Goal: Entertainment & Leisure: Consume media (video, audio)

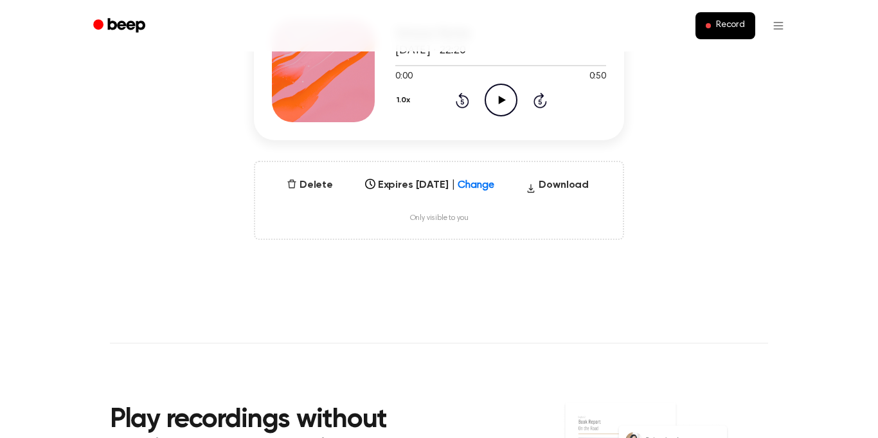
scroll to position [201, 0]
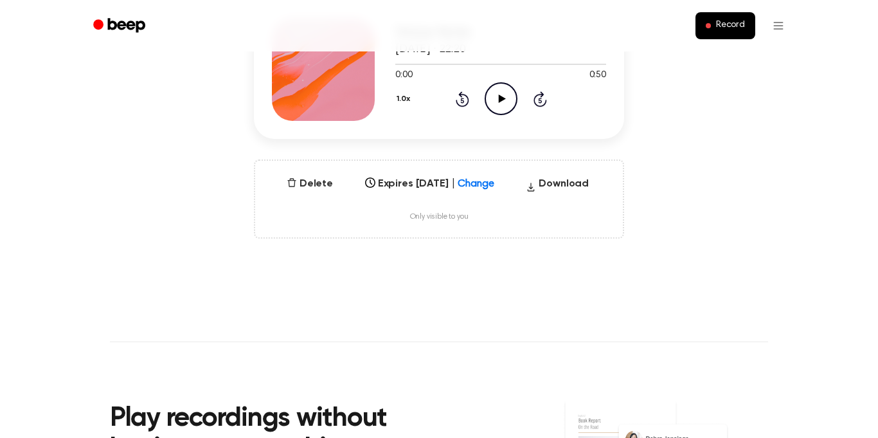
click at [497, 95] on icon "Play Audio" at bounding box center [501, 98] width 33 height 33
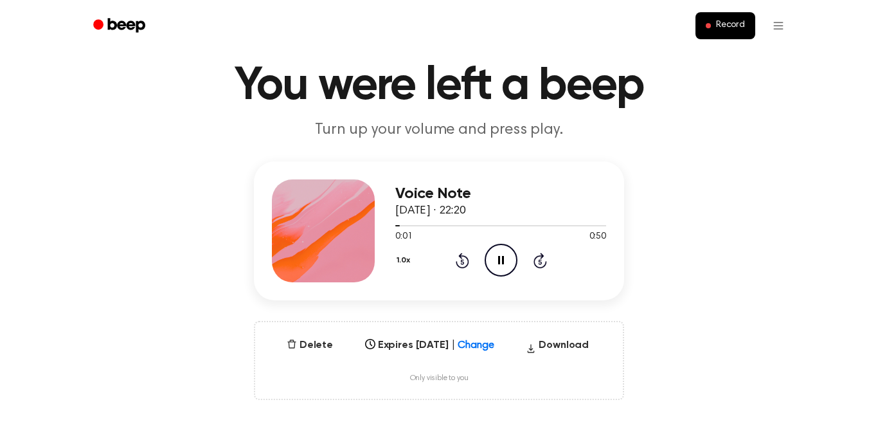
scroll to position [40, 0]
click at [502, 260] on icon at bounding box center [501, 259] width 6 height 8
click at [501, 256] on icon "Play Audio" at bounding box center [501, 259] width 33 height 33
click at [485, 267] on icon "Pause Audio" at bounding box center [501, 259] width 33 height 33
click at [497, 250] on icon "Play Audio" at bounding box center [501, 259] width 33 height 33
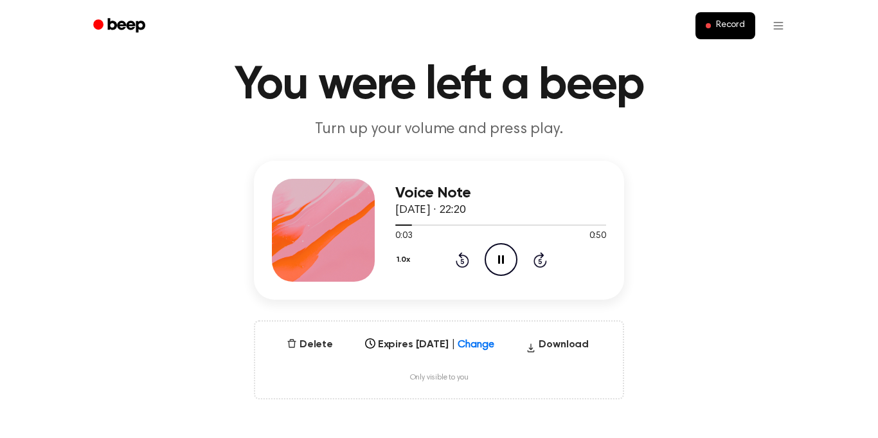
click at [497, 258] on icon "Pause Audio" at bounding box center [501, 259] width 33 height 33
click at [459, 258] on icon "Rewind 5 seconds" at bounding box center [462, 259] width 14 height 17
click at [463, 263] on icon at bounding box center [461, 260] width 3 height 5
click at [462, 261] on icon at bounding box center [461, 260] width 3 height 5
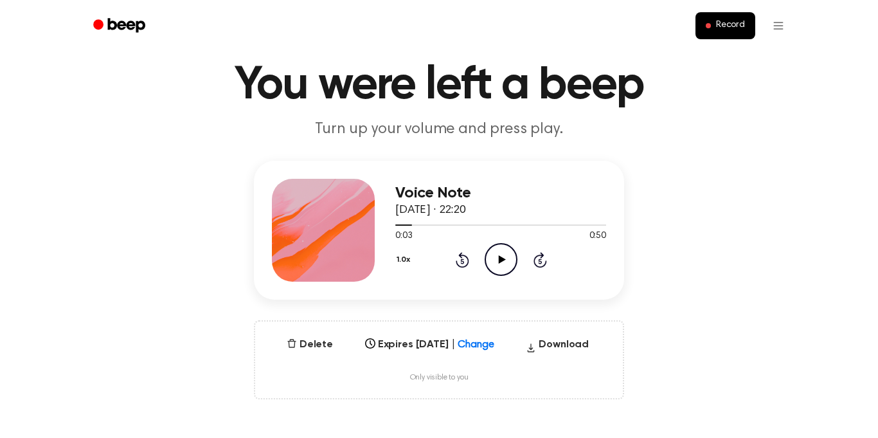
click at [496, 255] on icon "Play Audio" at bounding box center [501, 259] width 33 height 33
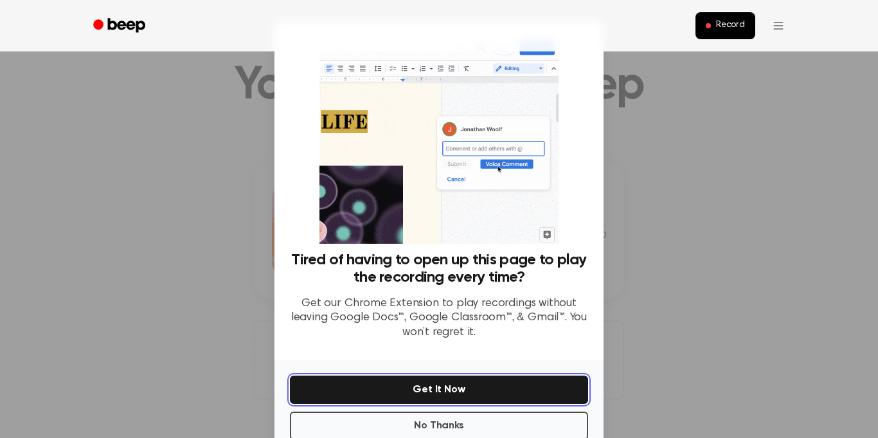
click at [500, 375] on button "Get It Now" at bounding box center [439, 389] width 298 height 28
